Goal: Communication & Community: Answer question/provide support

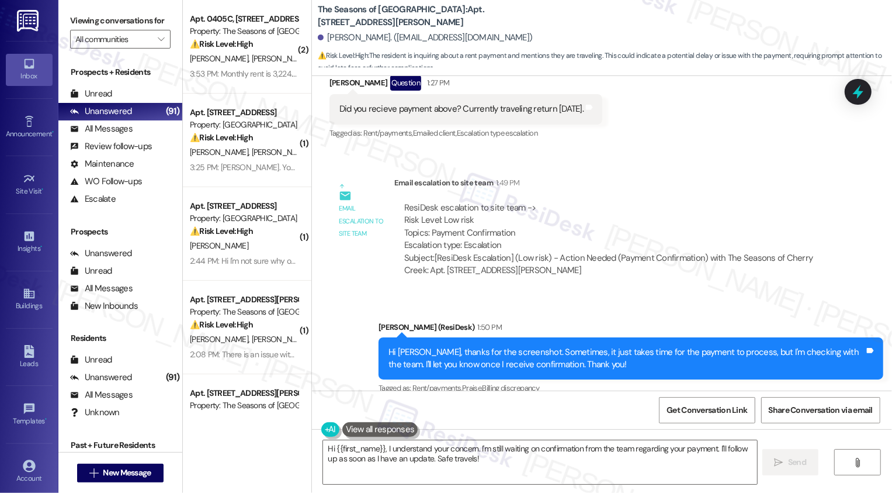
scroll to position [1013, 0]
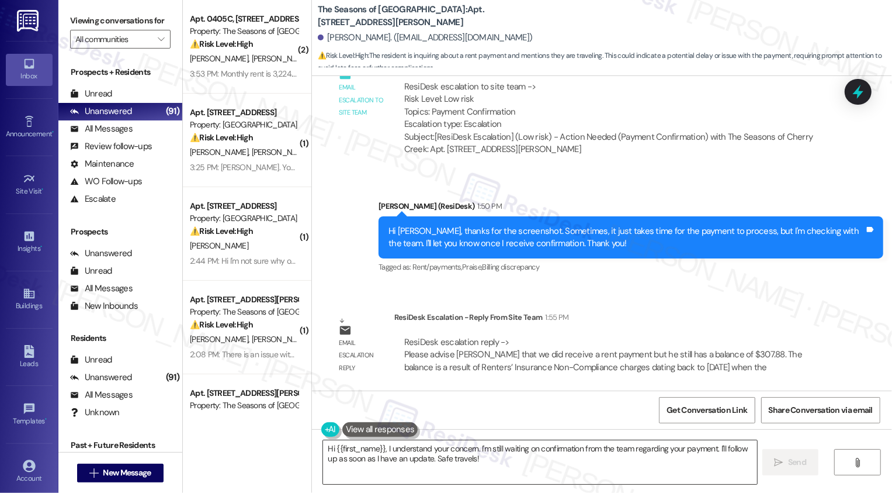
click at [496, 459] on textarea "Hi {{first_name}}, I understand your concern. I'm still waiting on confirmation…" at bounding box center [540, 462] width 434 height 44
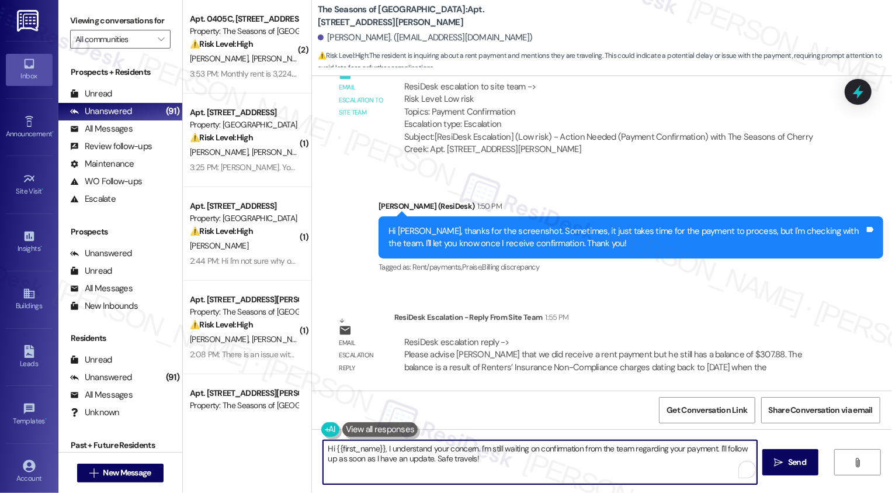
drag, startPoint x: 380, startPoint y: 448, endPoint x: 524, endPoint y: 471, distance: 145.6
click at [524, 471] on textarea "Hi {{first_name}}, I understand your concern. I'm still waiting on confirmation…" at bounding box center [540, 462] width 434 height 44
paste textarea "We did receive your rent payment — thank you for that. At this time, your accou…"
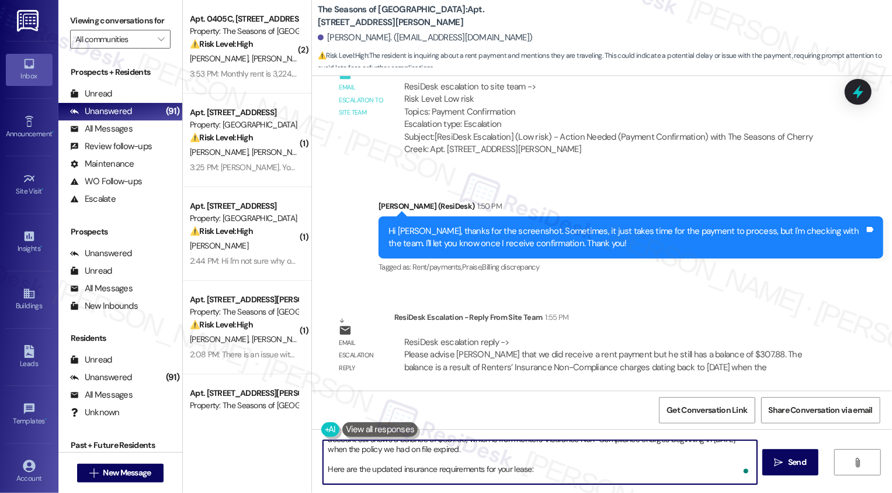
scroll to position [0, 0]
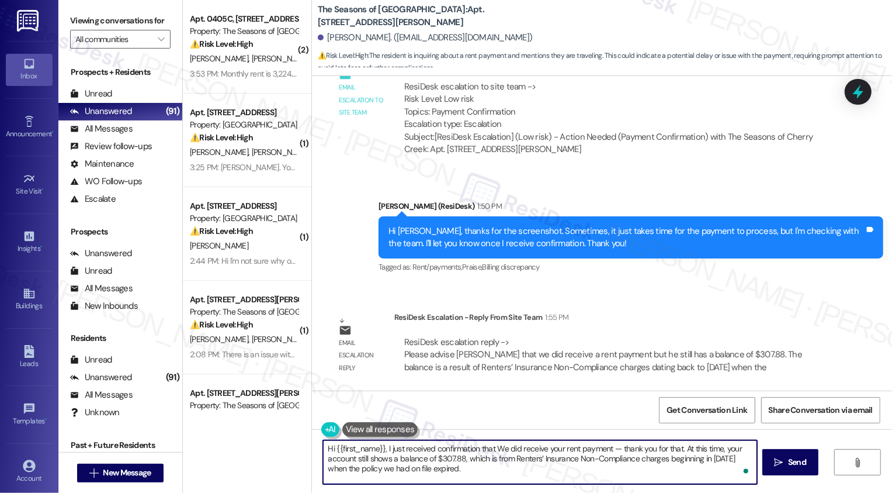
click at [497, 450] on textarea "Hi {{first_name}}, I just received confirmation that We did receive your rent p…" at bounding box center [540, 462] width 434 height 44
click at [397, 447] on textarea "Hi {{first_name}}, I just received confirmation that we received your rent paym…" at bounding box center [540, 462] width 434 height 44
click at [390, 449] on textarea "Hi {{first_name}}, I just received confirmation that we received your rent paym…" at bounding box center [540, 462] width 434 height 44
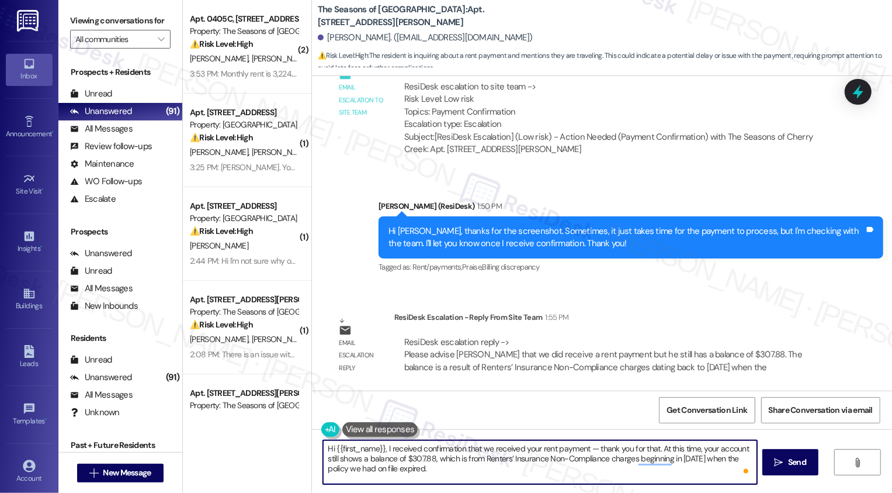
scroll to position [8, 0]
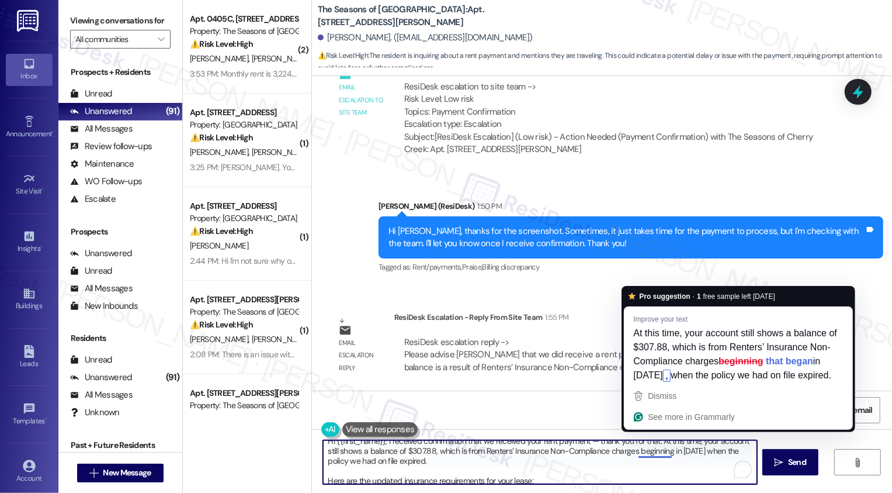
click at [631, 470] on textarea "Hi {{first_name}}, I received confirmation that we received your rent payment —…" at bounding box center [540, 462] width 434 height 44
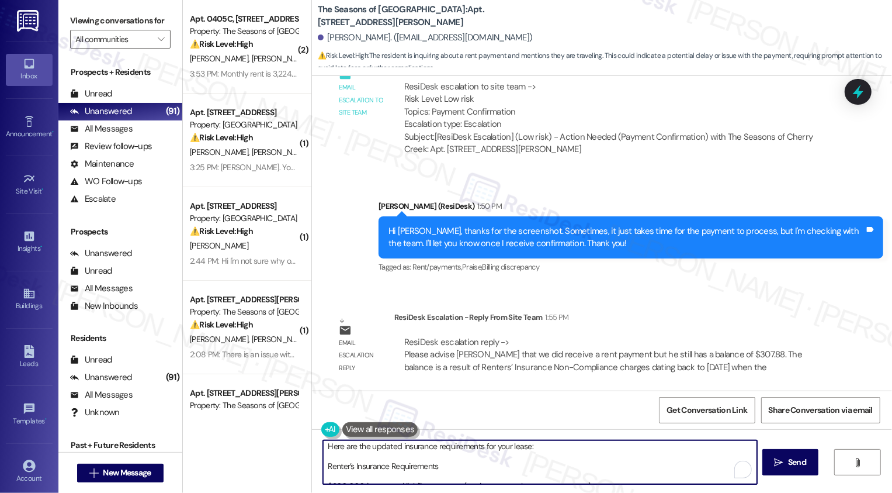
scroll to position [48, 0]
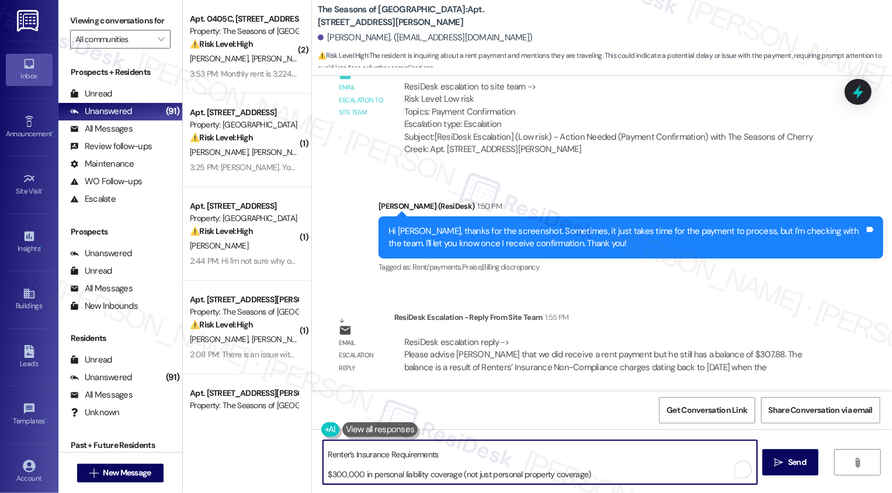
click at [412, 459] on textarea "Hi {{first_name}}, I received confirmation that we received your rent payment —…" at bounding box center [540, 462] width 434 height 44
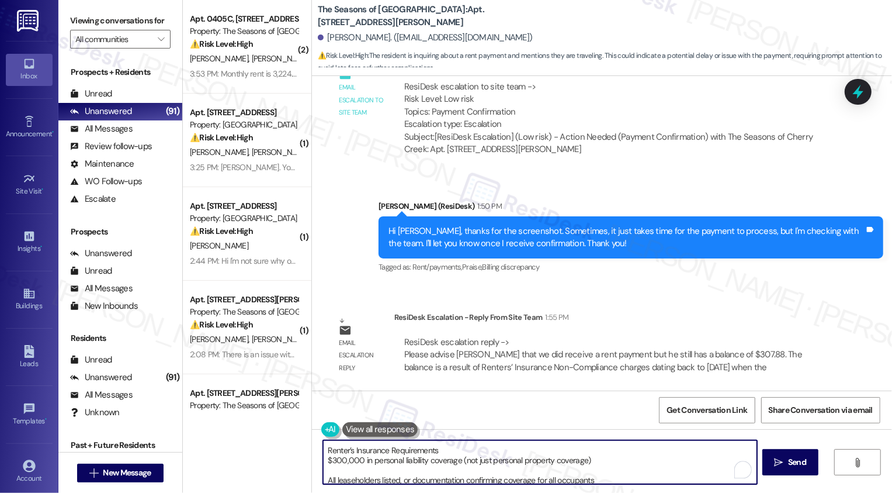
click at [323, 459] on textarea "Hi {{first_name}}, I received confirmation that we received your rent payment —…" at bounding box center [540, 462] width 434 height 44
click at [323, 477] on textarea "Hi {{first_name}}, I received confirmation that we received your rent payment —…" at bounding box center [540, 462] width 434 height 44
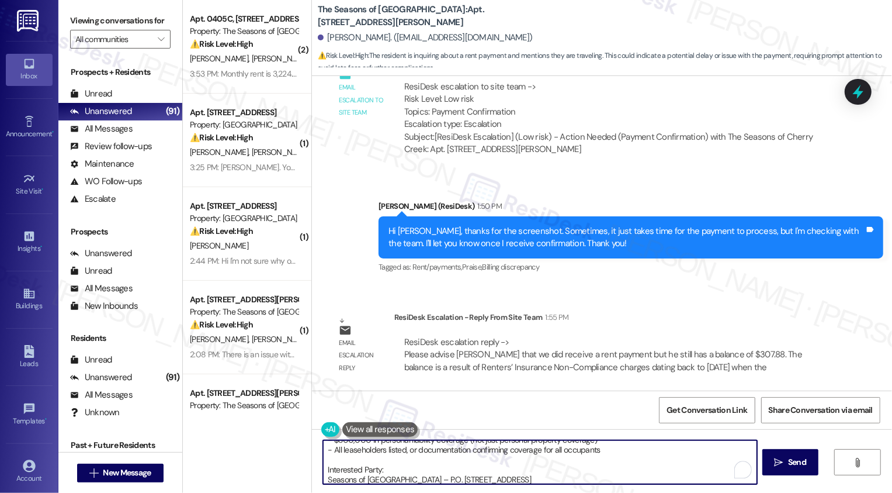
click at [323, 470] on textarea "Hi {{first_name}}, I received confirmation that we received your rent payment —…" at bounding box center [540, 462] width 434 height 44
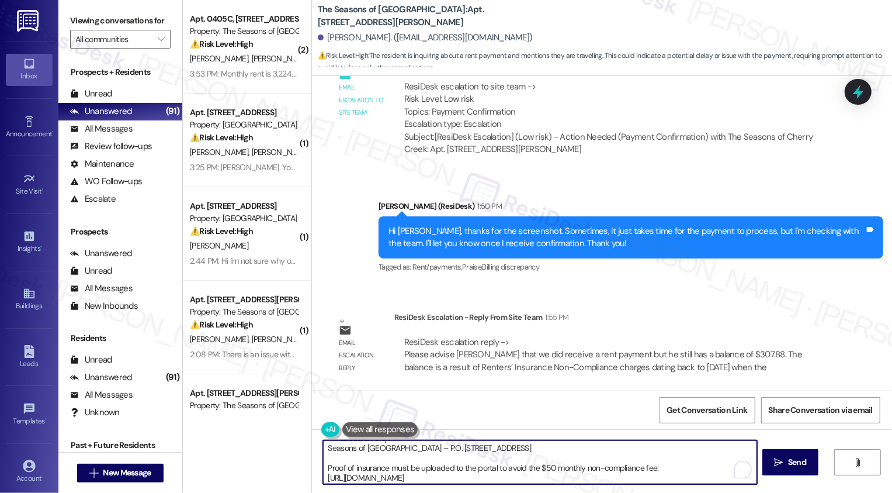
click at [323, 467] on textarea "Hi {{first_name}}, I received confirmation that we received your rent payment —…" at bounding box center [540, 462] width 434 height 44
type textarea "Hi {{first_name}}, I received confirmation that we received your rent payment —…"
drag, startPoint x: 318, startPoint y: 466, endPoint x: 433, endPoint y: 476, distance: 115.0
click at [433, 476] on textarea "Hi {{first_name}}, I received confirmation that we received your rent payment —…" at bounding box center [540, 462] width 434 height 44
click at [449, 483] on textarea "Hi {{first_name}}, I received confirmation that we received your rent payment —…" at bounding box center [540, 462] width 434 height 44
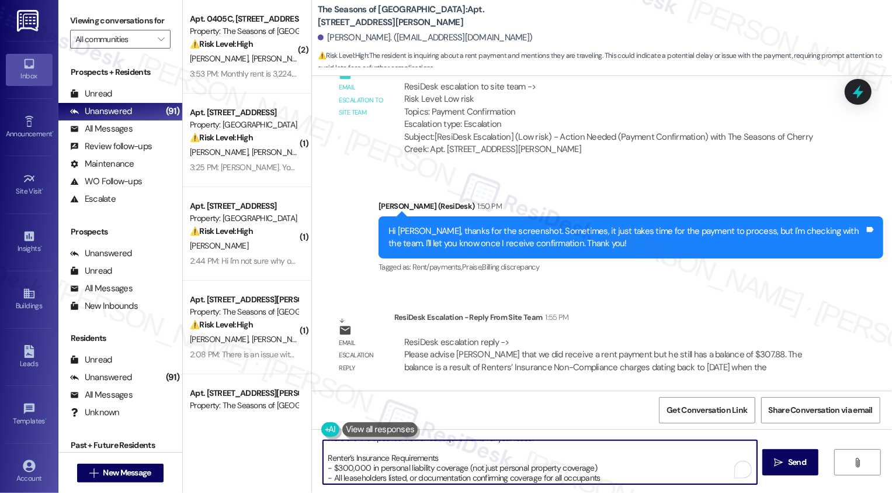
scroll to position [38, 0]
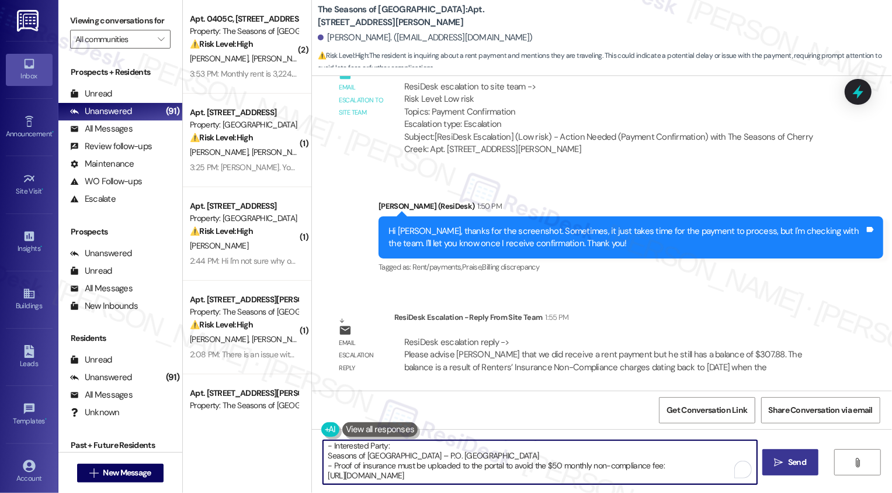
click at [792, 468] on span "Send" at bounding box center [797, 462] width 18 height 12
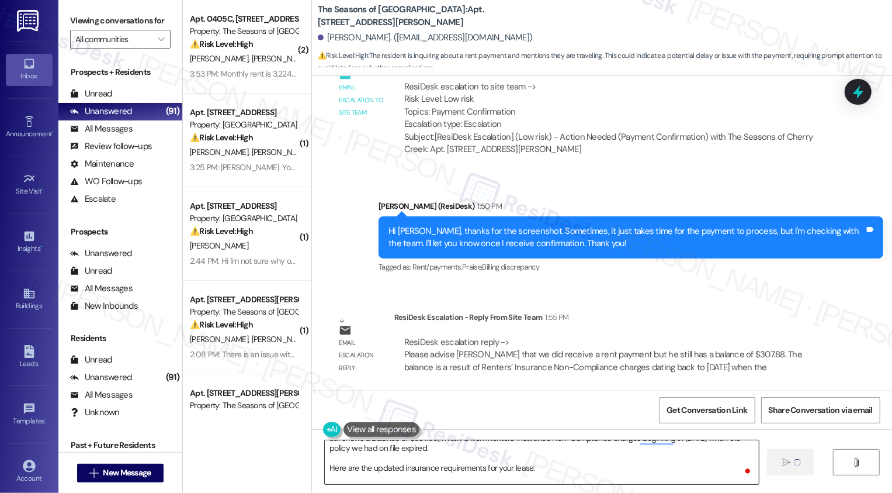
scroll to position [52, 0]
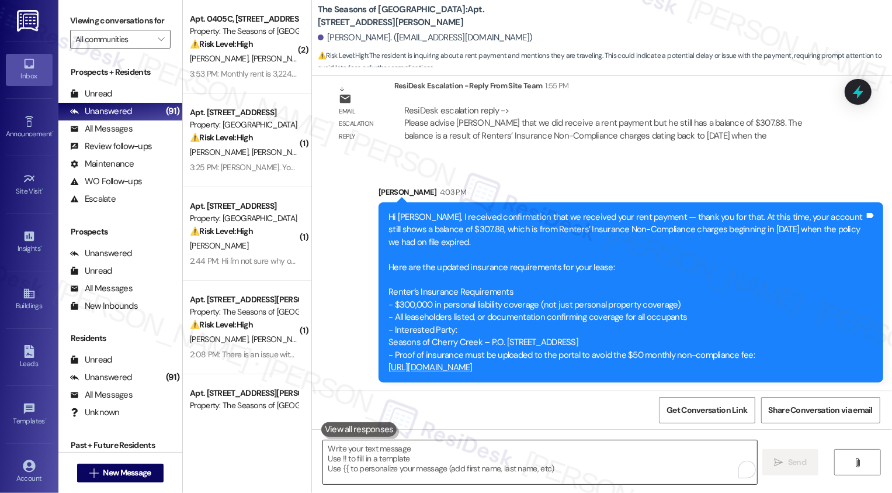
click at [404, 472] on textarea "To enrich screen reader interactions, please activate Accessibility in Grammarl…" at bounding box center [540, 462] width 434 height 44
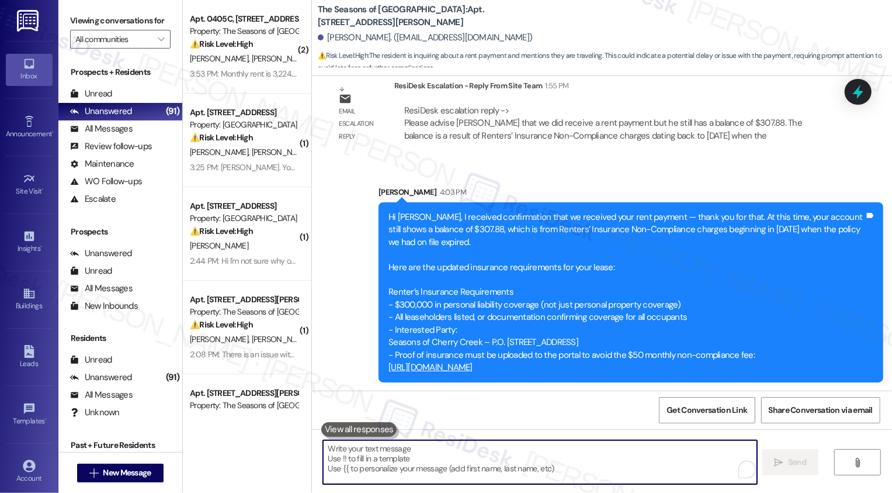
paste textarea "Once that is completed and accepted, we will be able to reverse your two Renter…"
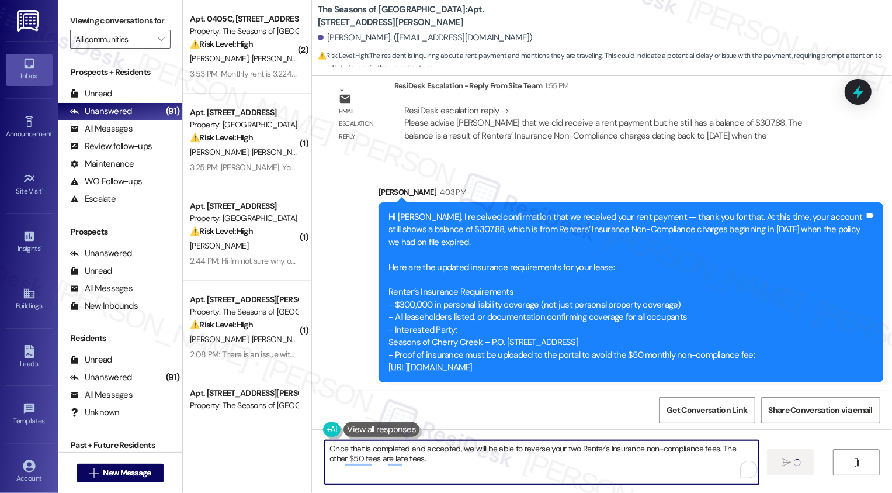
type textarea "Once that is completed and accepted, we will be able to reverse your two Renter…"
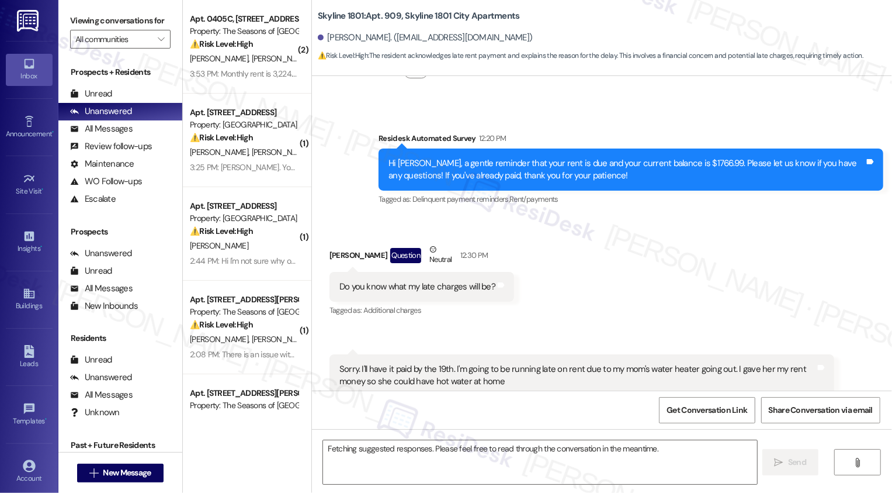
scroll to position [354, 0]
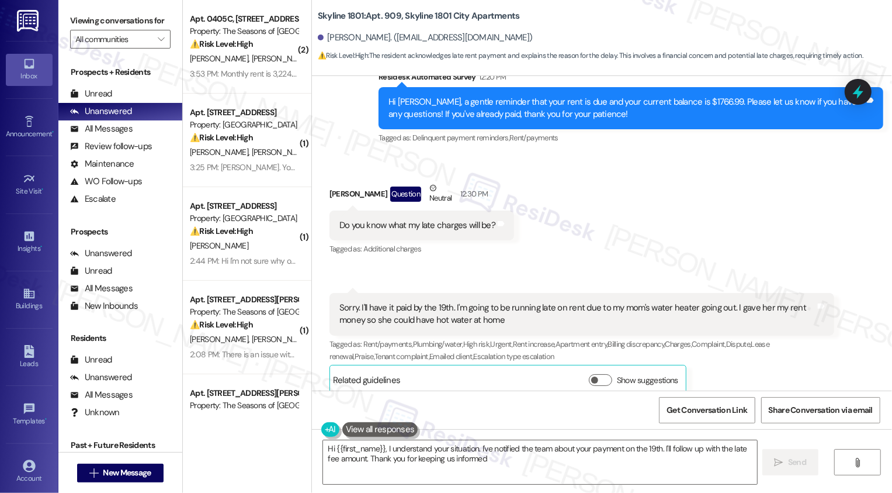
type textarea "Hi {{first_name}}, I understand your situation. I've notified the team about yo…"
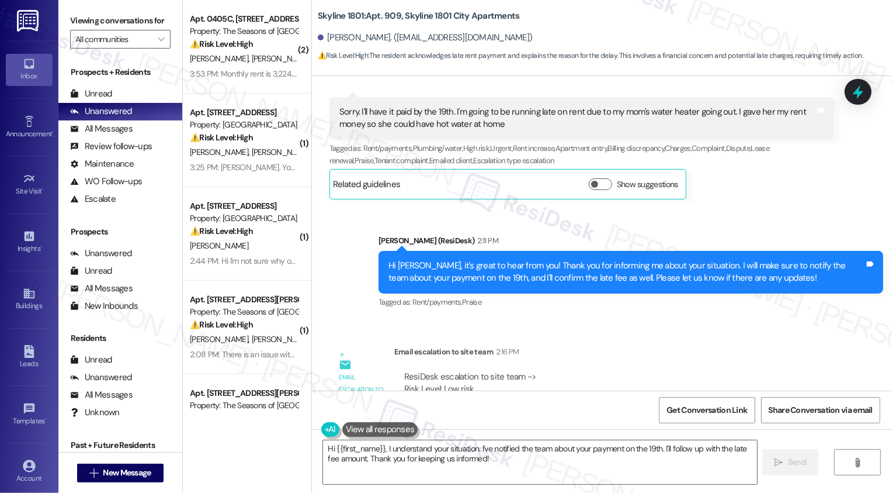
scroll to position [548, 0]
